Goal: Information Seeking & Learning: Learn about a topic

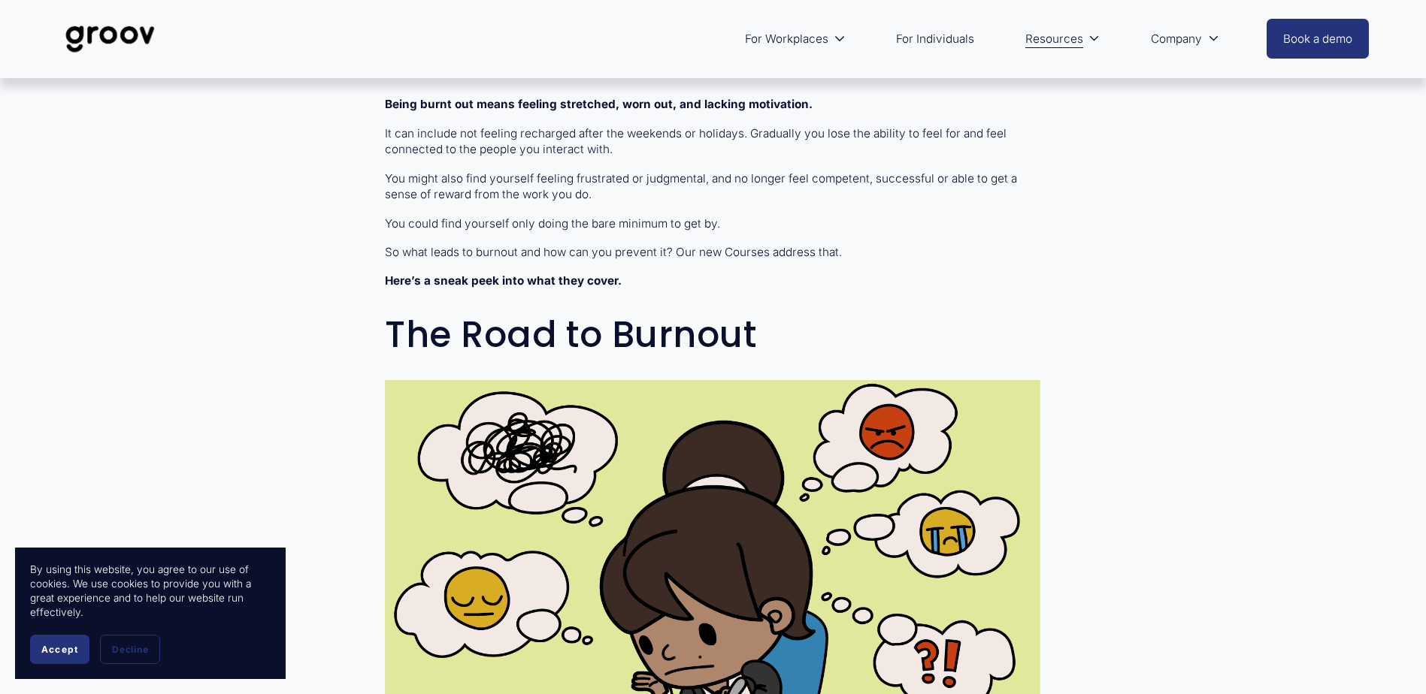
scroll to position [827, 0]
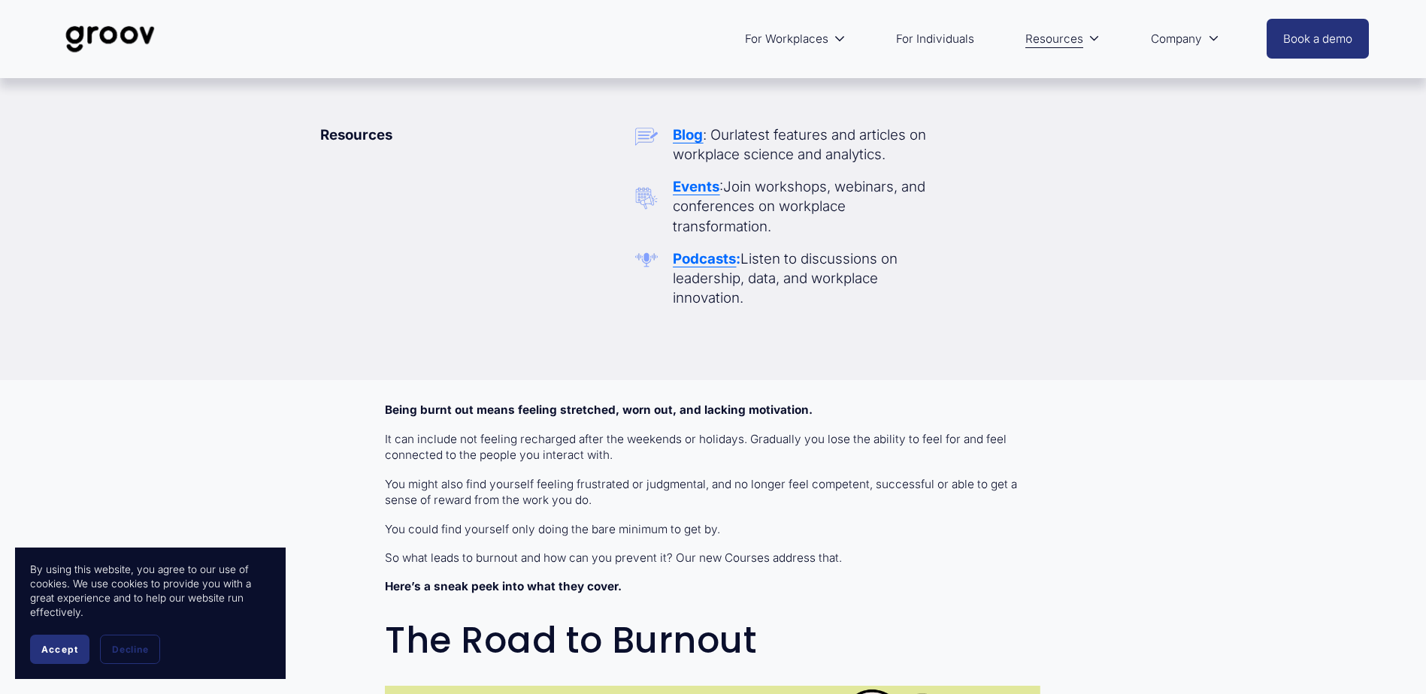
click at [1050, 40] on span "Resources" at bounding box center [1054, 39] width 58 height 21
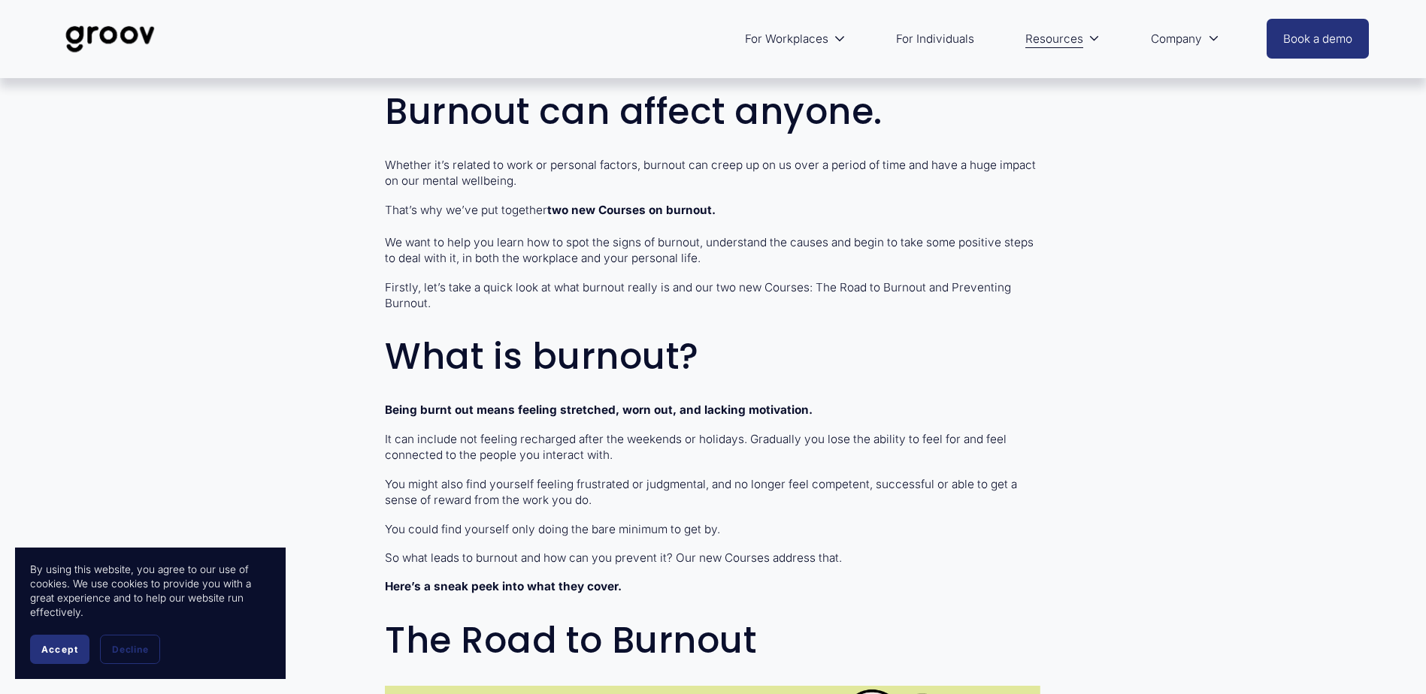
click at [944, 32] on link "For Individuals" at bounding box center [934, 39] width 93 height 36
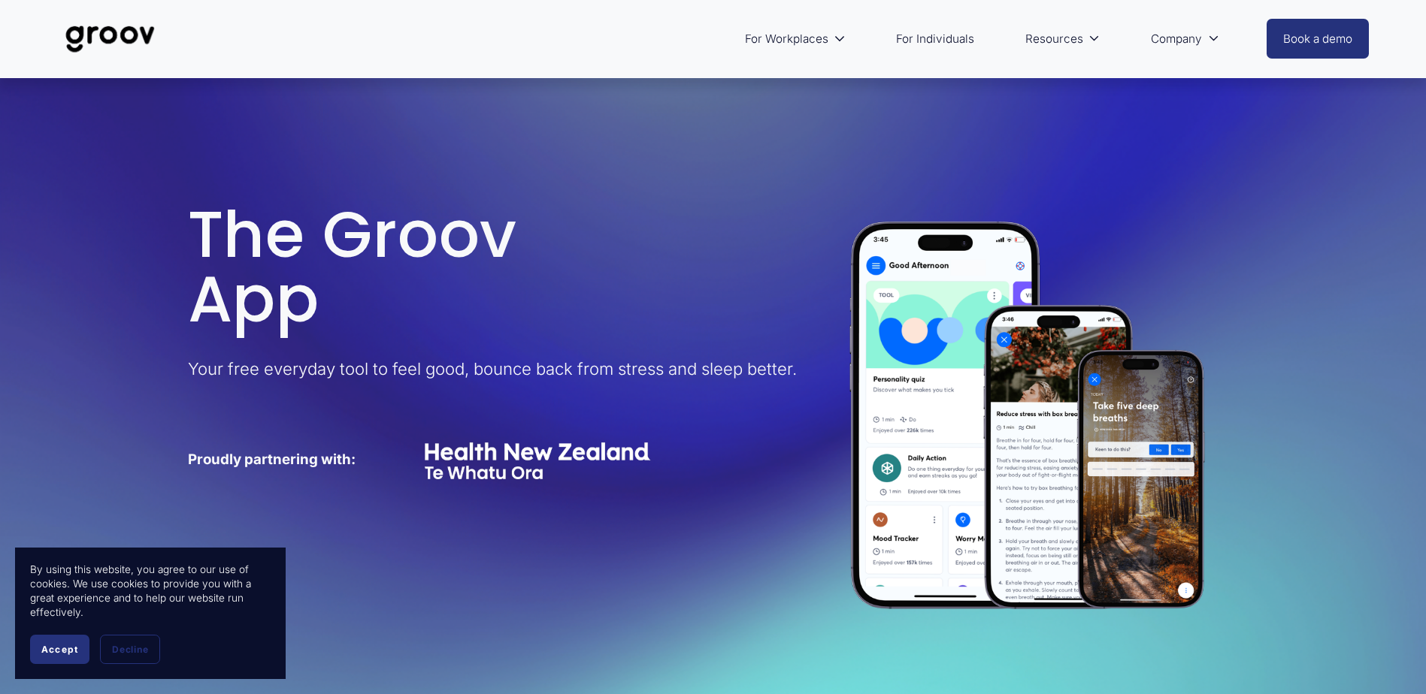
click at [0, 0] on span "Customer Stories" at bounding box center [0, 0] width 0 height 0
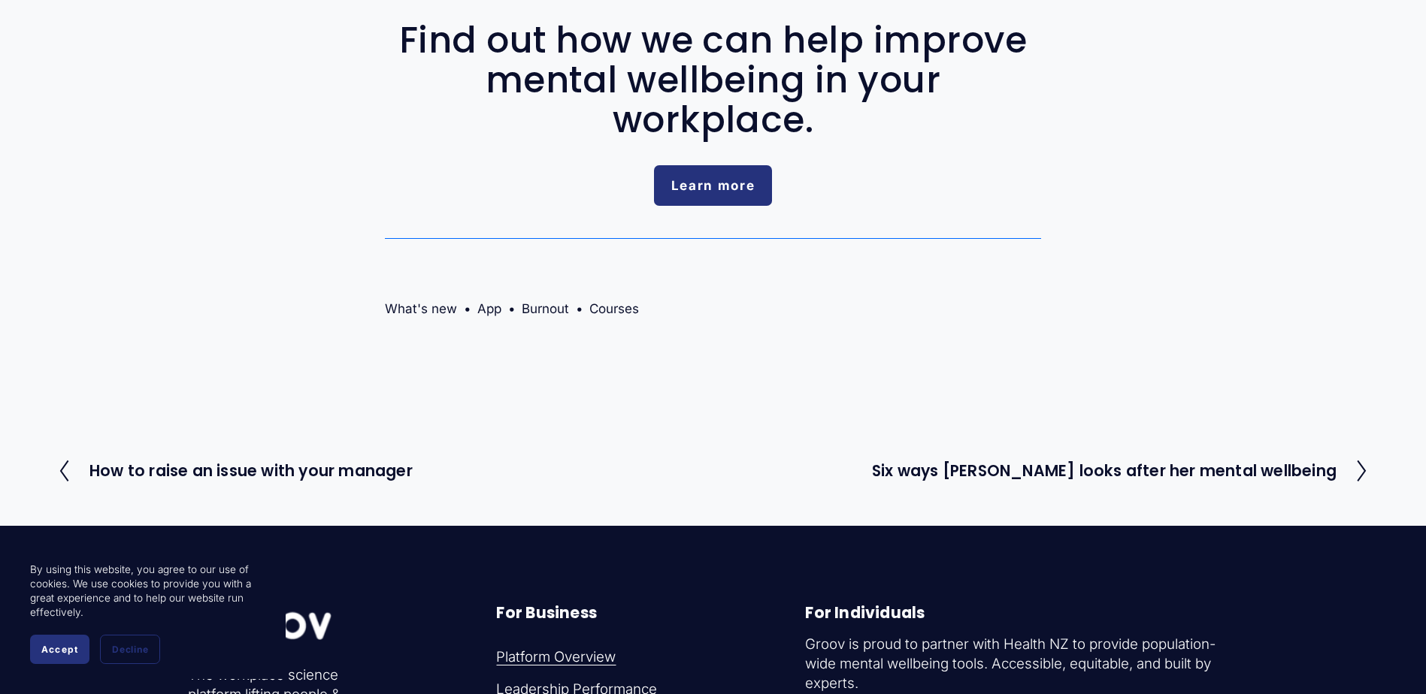
scroll to position [3983, 0]
